Goal: Register for event/course

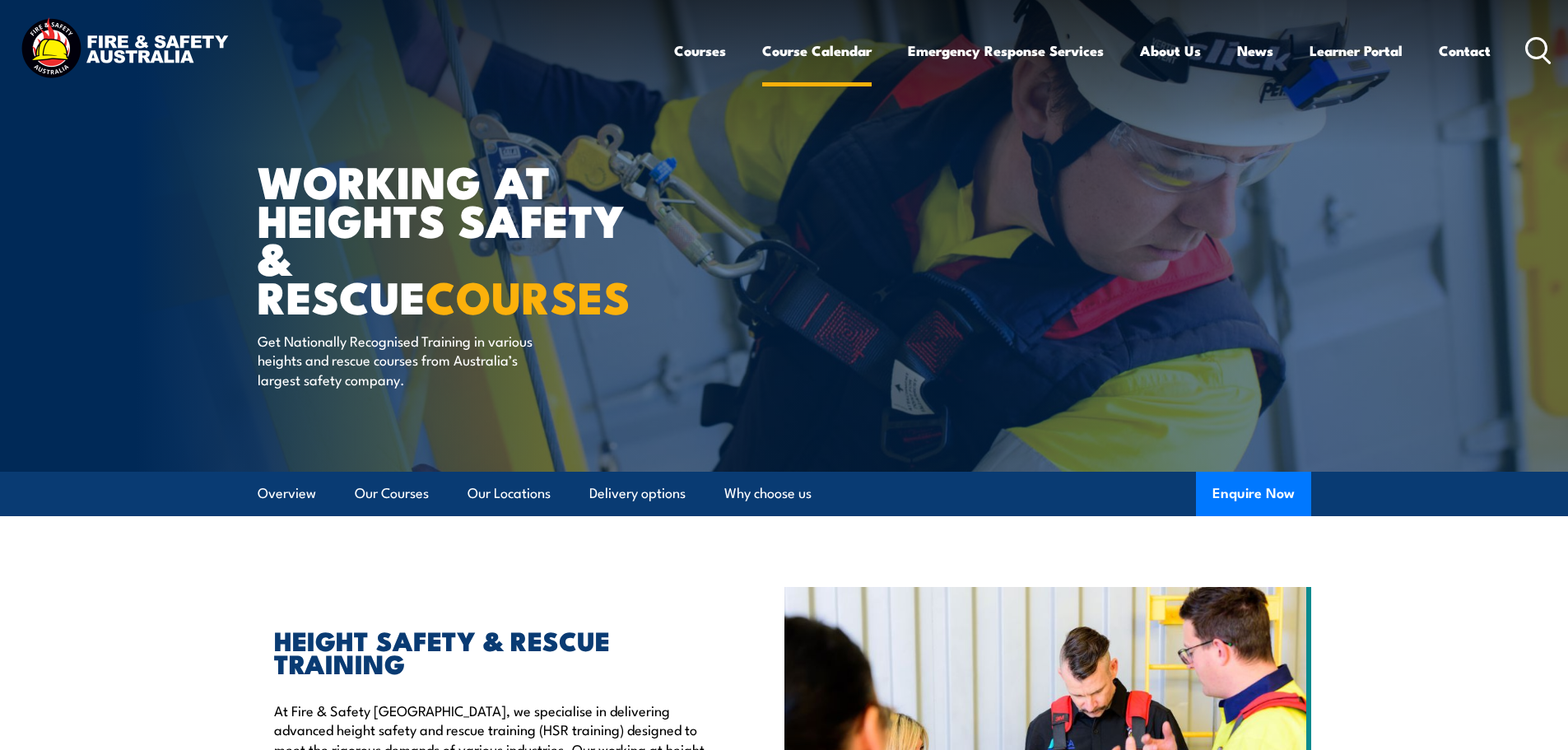
click at [799, 62] on link "Course Calendar" at bounding box center [817, 50] width 110 height 44
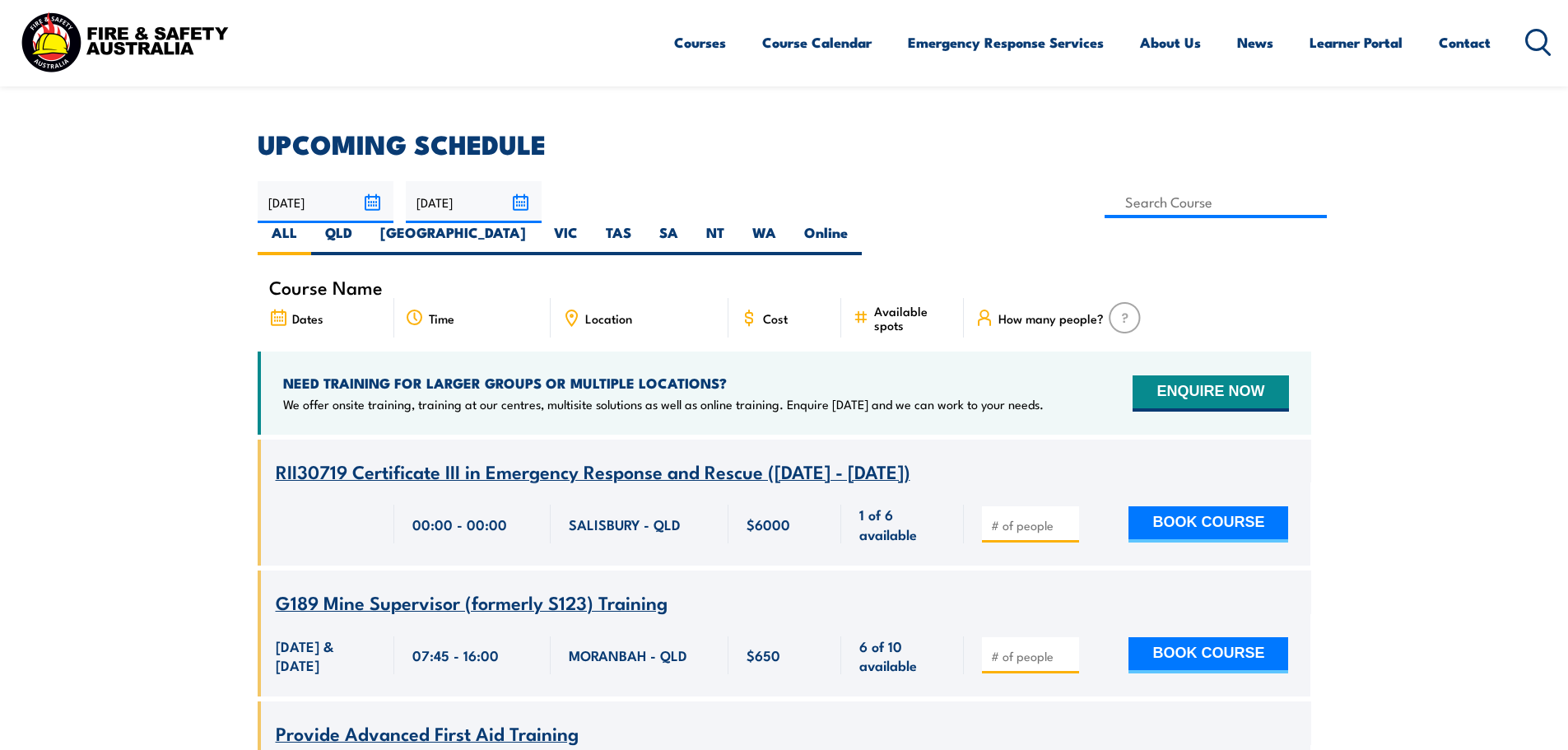
scroll to position [494, 0]
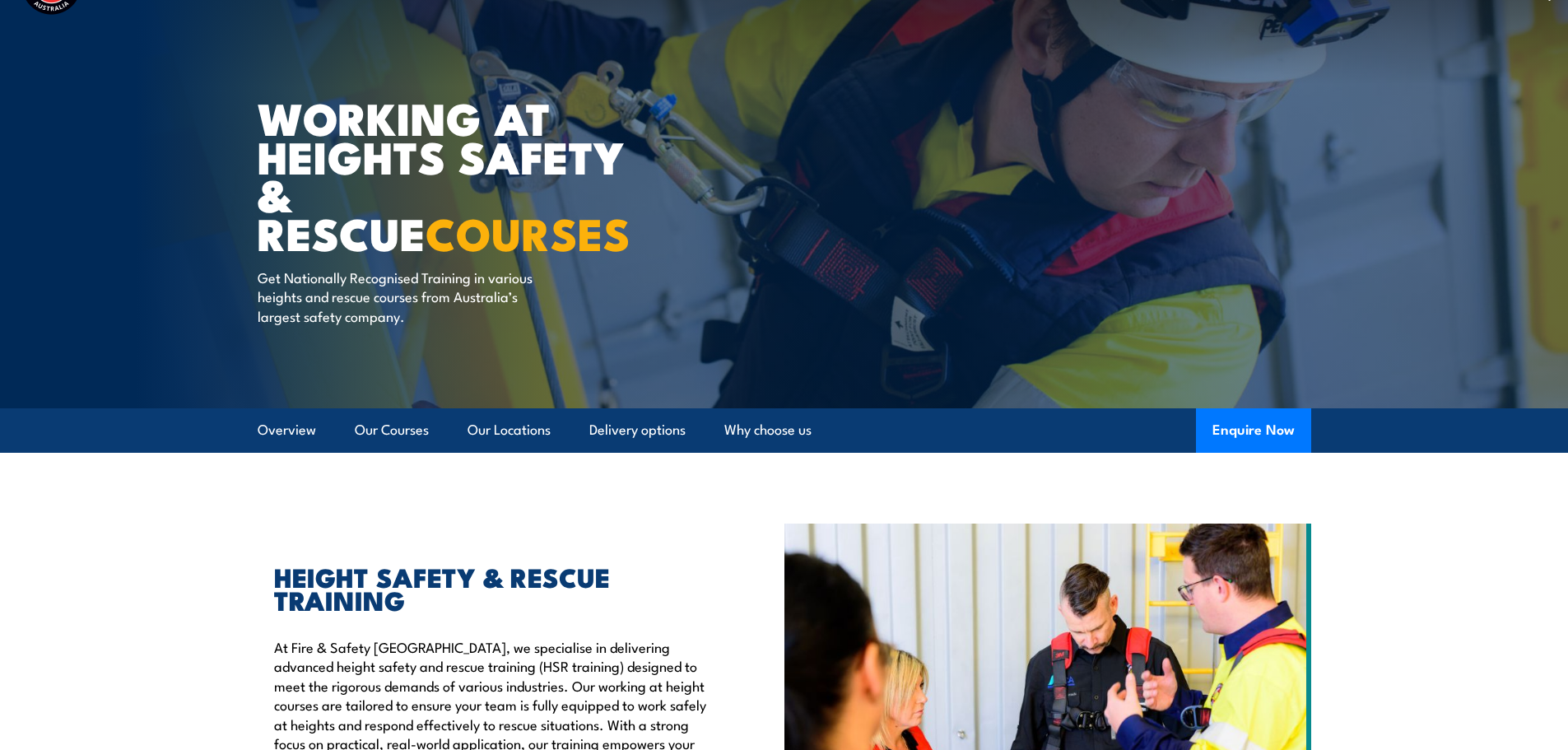
scroll to position [83, 0]
